Goal: Complete application form

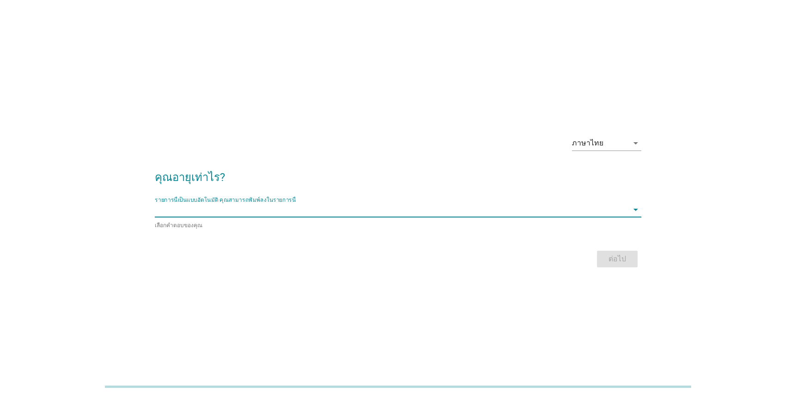
click at [207, 210] on input "รายการนี้เป็นแบบอัตโนมัติ คุณสามารถพิมพ์ลงในรายการนี้" at bounding box center [392, 209] width 474 height 15
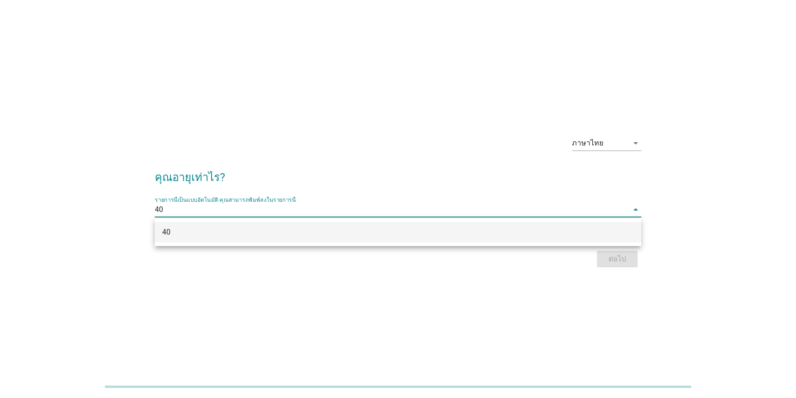
type input "40"
click at [610, 291] on div "ภาษาไทย arrow_drop_down คุณอายุเท่าไร? รายการนี้เป็นแบบอัตโนมัติ [PERSON_NAME]พ…" at bounding box center [398, 199] width 796 height 398
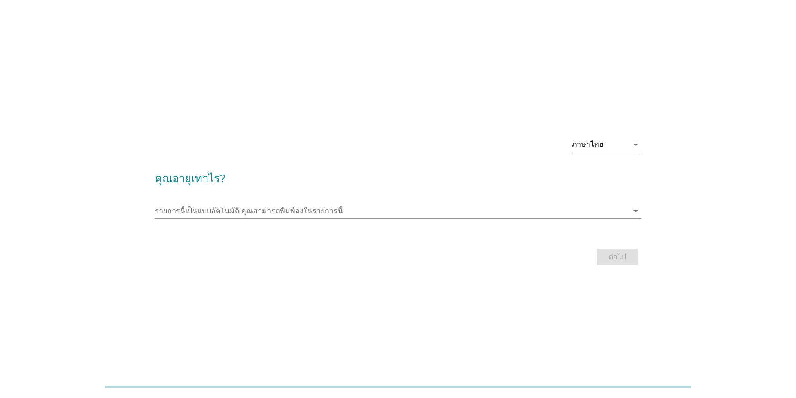
click at [625, 258] on div "ต่อไป" at bounding box center [398, 257] width 487 height 22
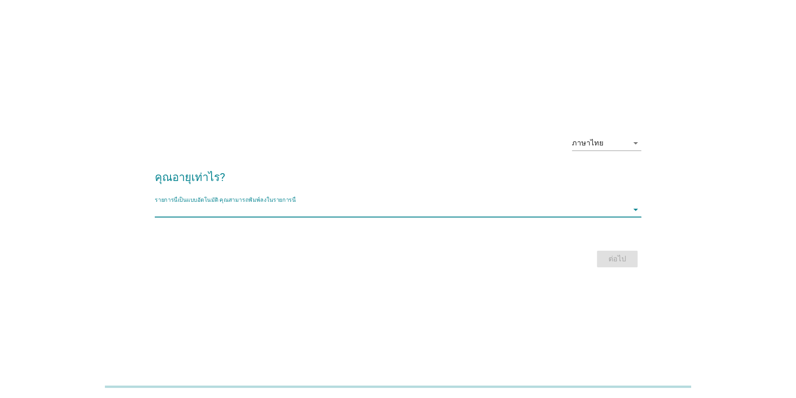
click at [338, 208] on input "รายการนี้เป็นแบบอัตโนมัติ คุณสามารถพิมพ์ลงในรายการนี้" at bounding box center [392, 209] width 474 height 15
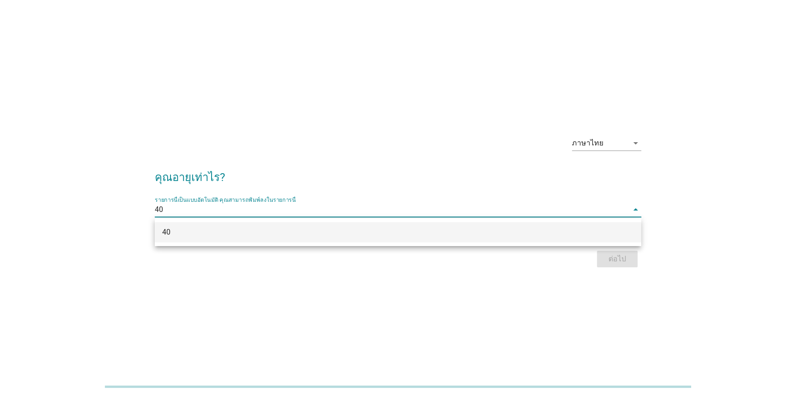
type input "40"
click at [225, 249] on div "ต่อไป" at bounding box center [398, 259] width 487 height 22
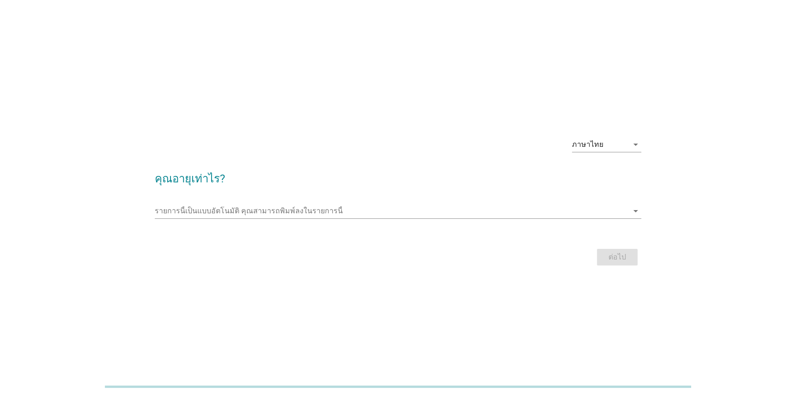
click at [221, 233] on form "คุณอายุเท่าไร? รายการนี้เป็นแบบอัตโนมัติ [PERSON_NAME]พิมพ์ลงในรายการนี้ arrow_…" at bounding box center [398, 214] width 487 height 107
click at [238, 213] on input "รายการนี้เป็นแบบอัตโนมัติ คุณสามารถพิมพ์ลงในรายการนี้" at bounding box center [392, 211] width 474 height 15
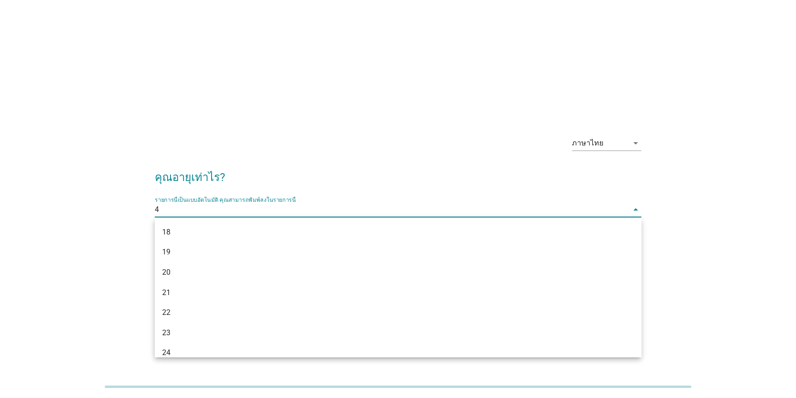
type input "40"
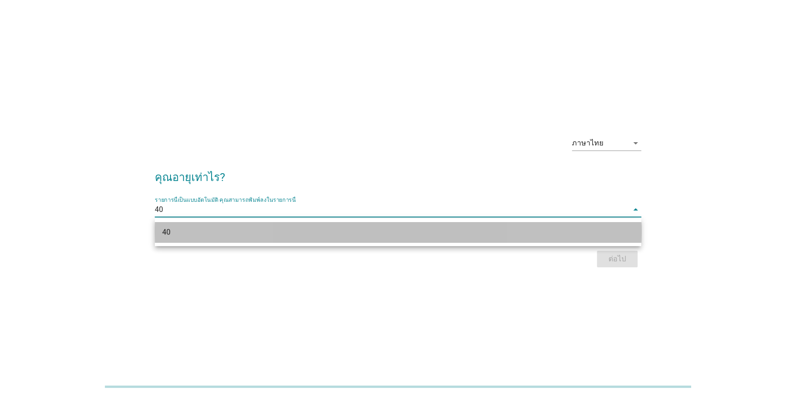
click at [174, 228] on div "40" at bounding box center [378, 232] width 432 height 11
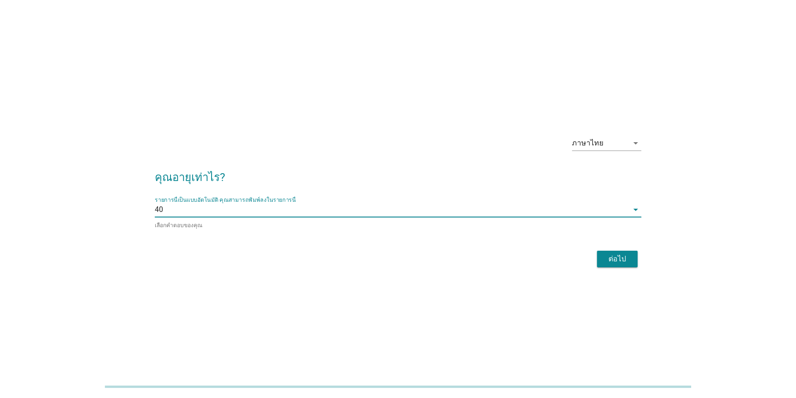
click at [619, 251] on button "ต่อไป" at bounding box center [617, 259] width 41 height 17
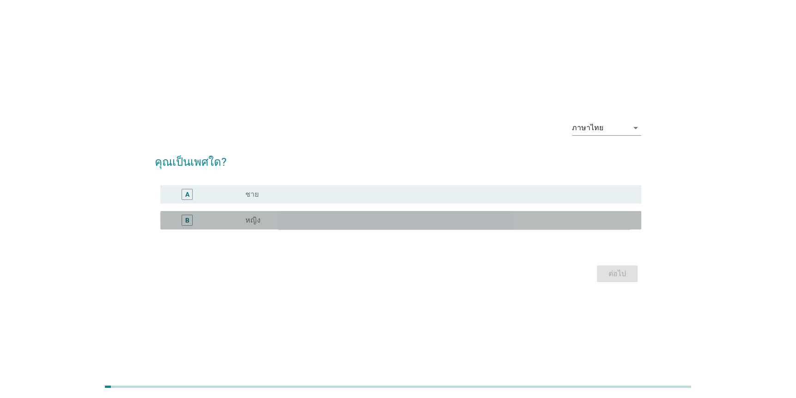
click at [255, 223] on label "หญิง" at bounding box center [252, 220] width 15 height 9
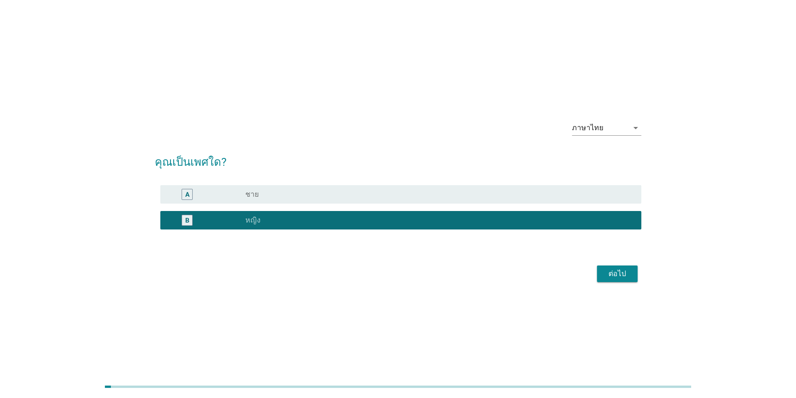
click at [607, 272] on div "ต่อไป" at bounding box center [617, 273] width 26 height 11
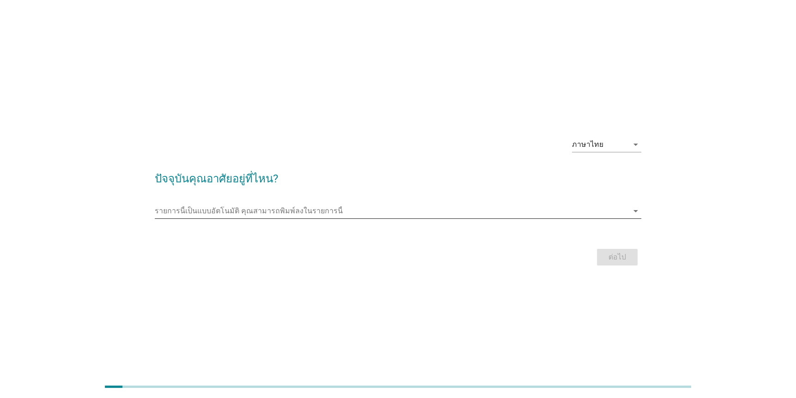
click at [231, 204] on input "รายการนี้เป็นแบบอัตโนมัติ คุณสามารถพิมพ์ลงในรายการนี้" at bounding box center [392, 211] width 474 height 15
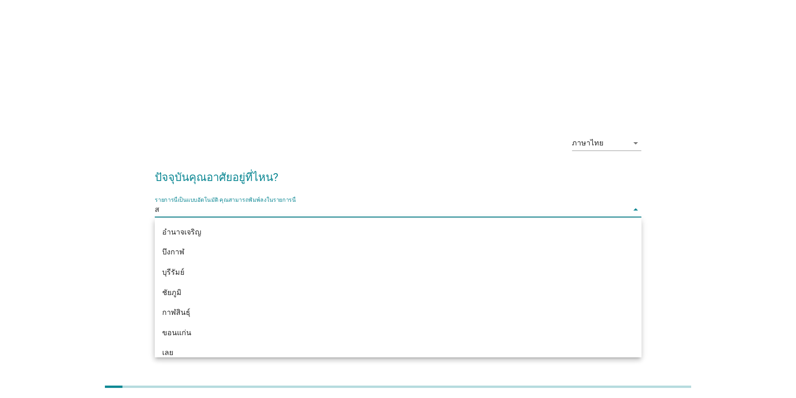
type input "สม"
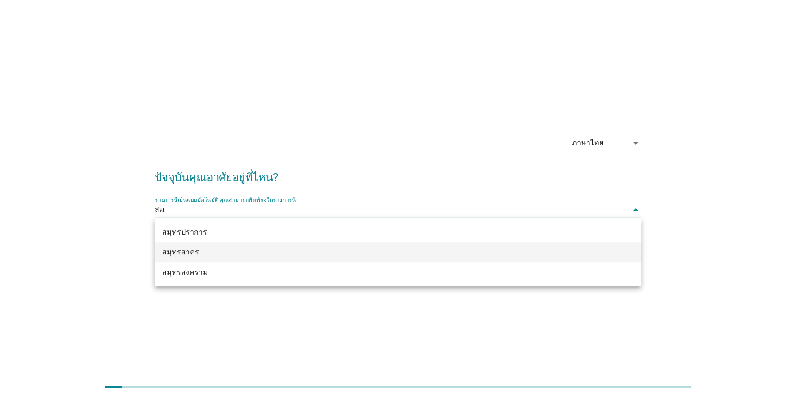
click at [224, 248] on div "สมุทรสาคร" at bounding box center [378, 252] width 432 height 11
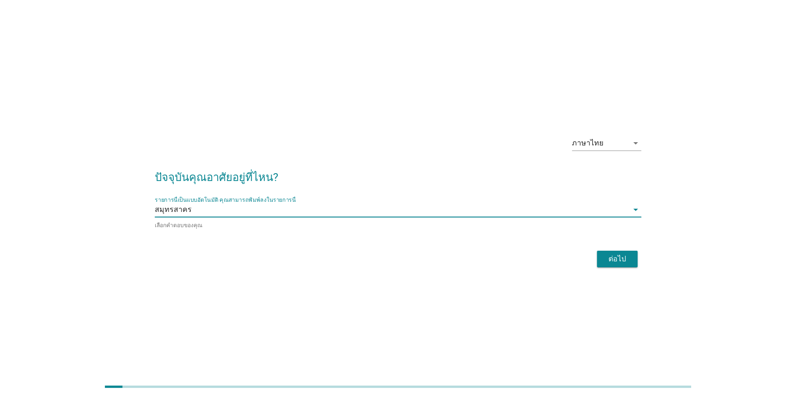
click at [615, 261] on div "ต่อไป" at bounding box center [617, 259] width 26 height 11
